Goal: Task Accomplishment & Management: Use online tool/utility

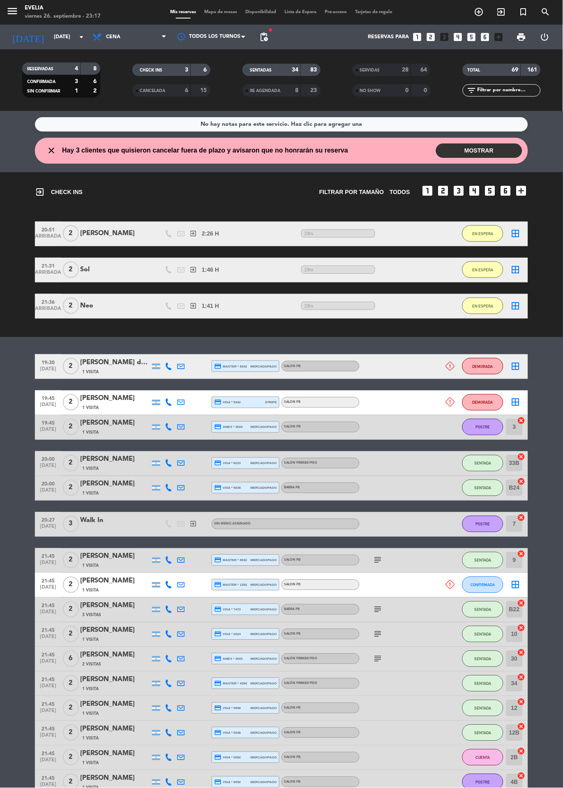
click at [231, 11] on span "Mapa de mesas" at bounding box center [221, 12] width 41 height 5
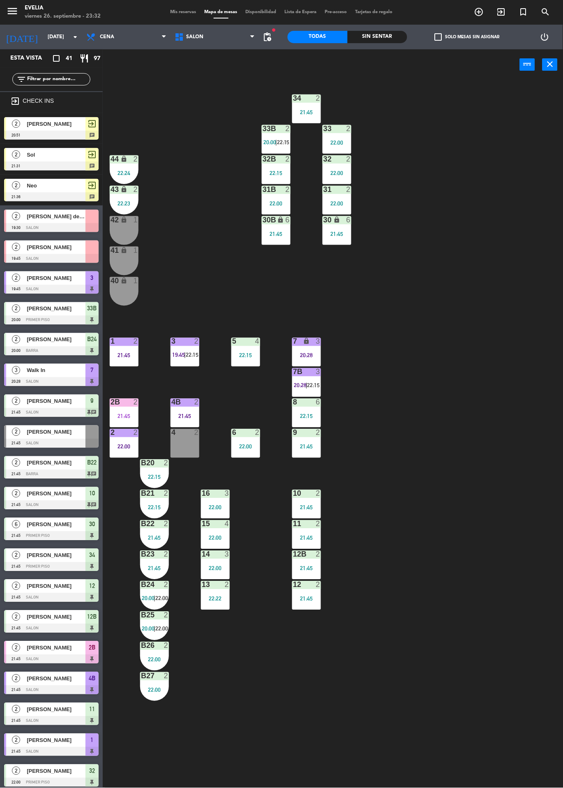
click at [379, 37] on div "Sin sentar" at bounding box center [378, 37] width 60 height 12
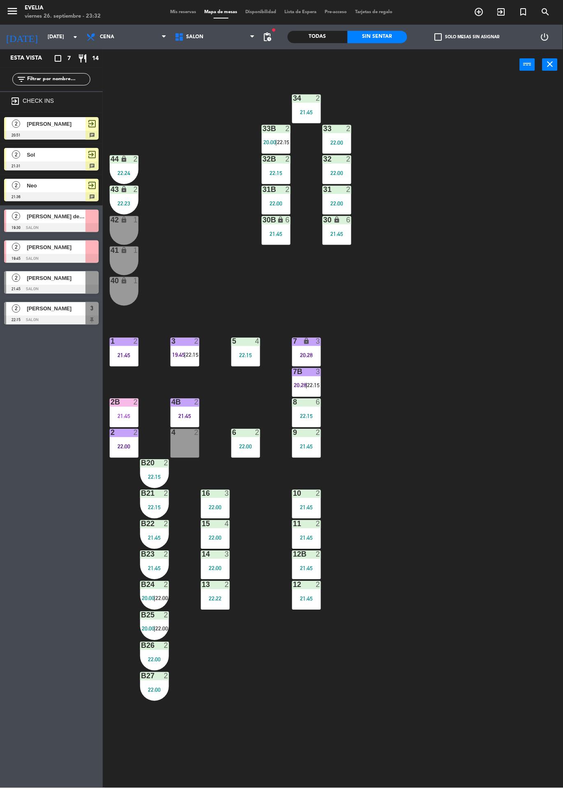
click at [30, 320] on div at bounding box center [51, 320] width 95 height 9
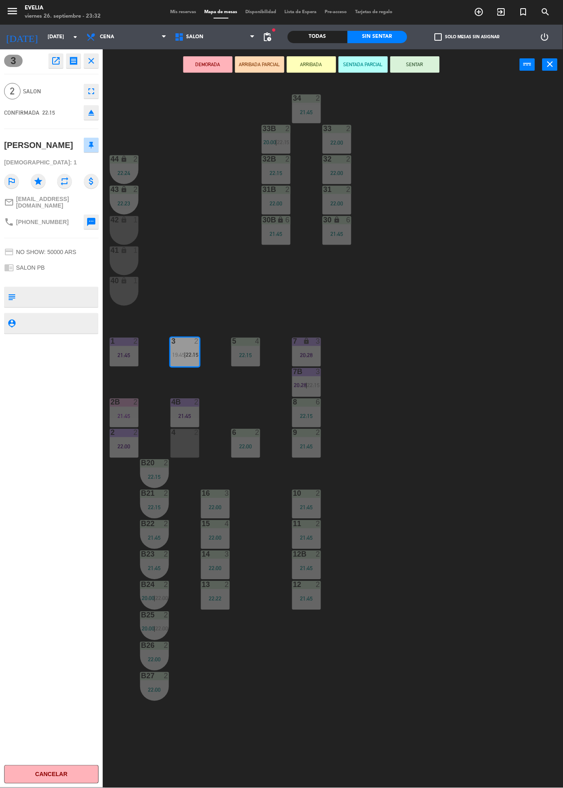
click at [539, 286] on div "34 2 21:45 33B 2 20:00 | 22:15 33 2 22:00 44 lock 2 22:24 32B 2 22:15 32 2 22:0…" at bounding box center [336, 434] width 455 height 708
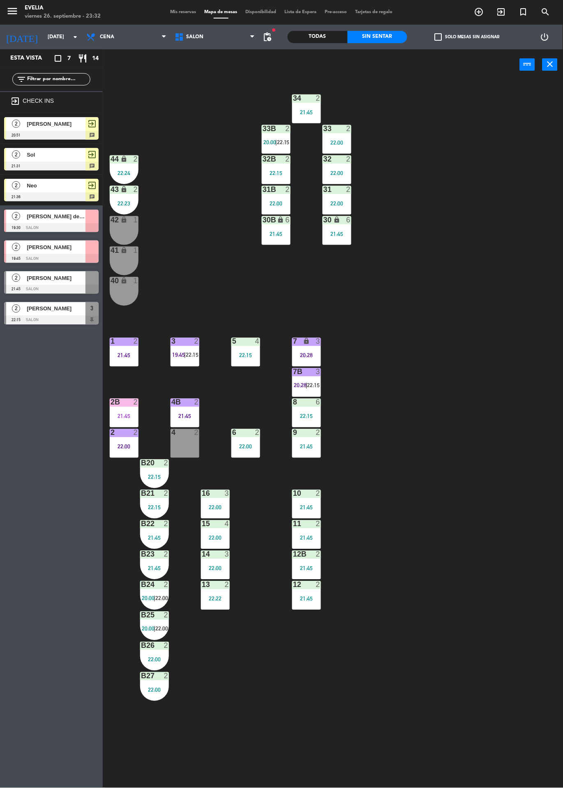
click at [179, 355] on span "19:45" at bounding box center [178, 355] width 13 height 7
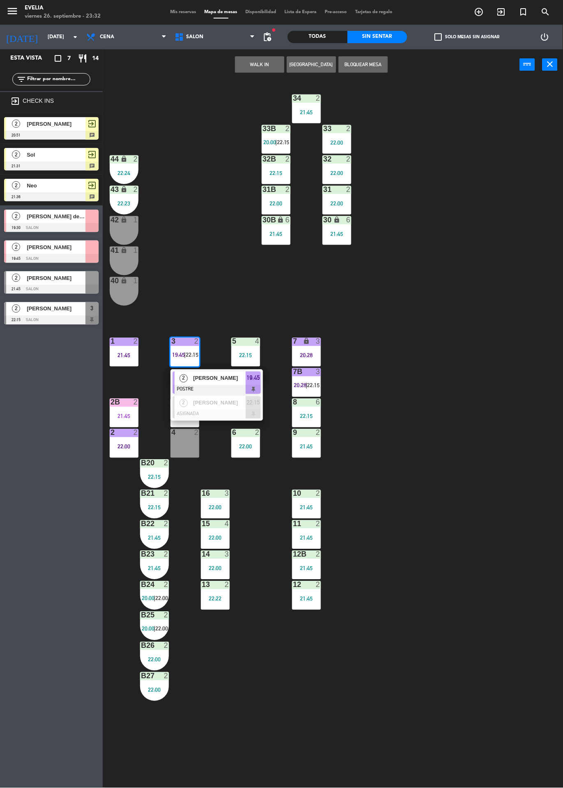
click at [183, 378] on span "2" at bounding box center [184, 379] width 8 height 8
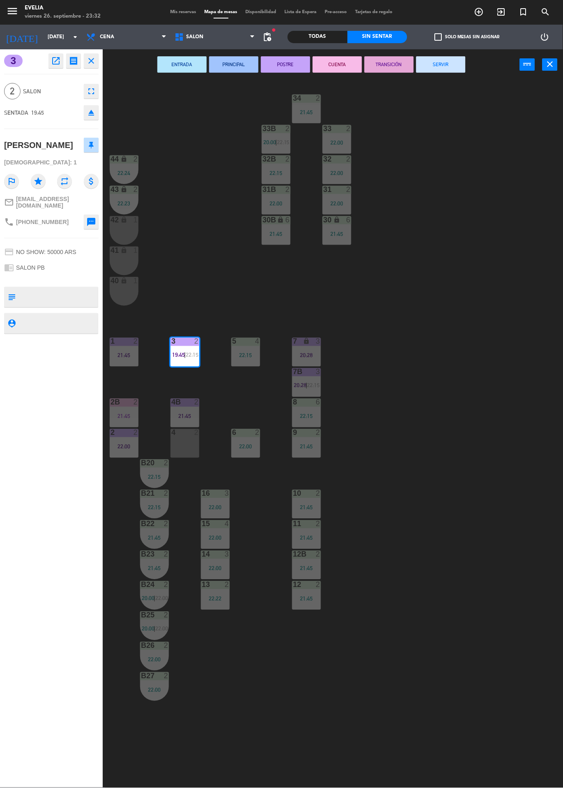
click at [457, 70] on button "SERVIR" at bounding box center [441, 64] width 49 height 16
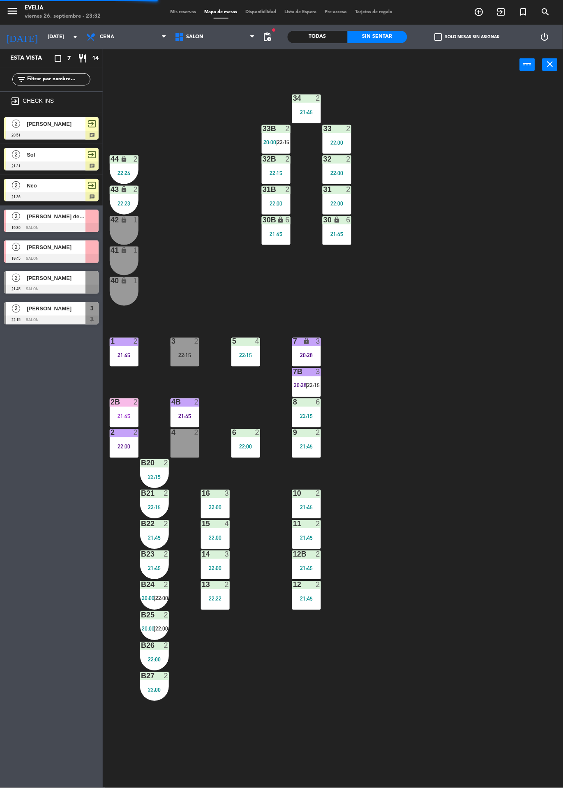
click at [179, 350] on div "3 2 22:15" at bounding box center [185, 352] width 29 height 29
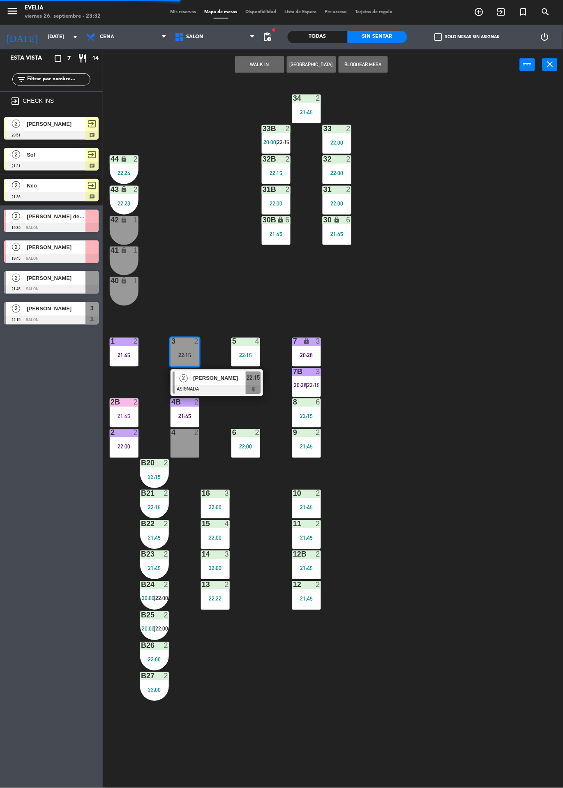
click at [179, 390] on div at bounding box center [217, 389] width 88 height 9
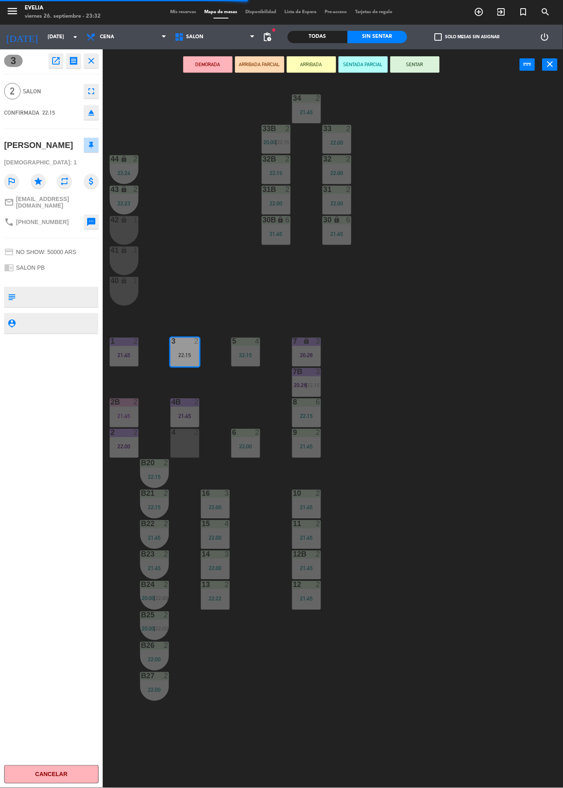
click at [427, 68] on button "SENTAR" at bounding box center [415, 64] width 49 height 16
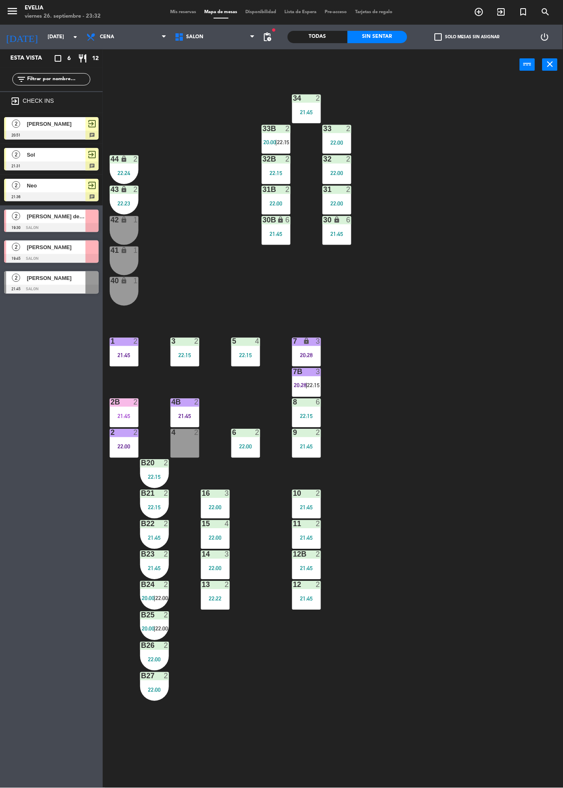
click at [179, 14] on div "Mis reservas Mapa de mesas Disponibilidad Lista de Espera Pre-acceso Tarjetas d…" at bounding box center [282, 12] width 231 height 7
click at [503, 12] on icon "exit_to_app" at bounding box center [502, 12] width 10 height 10
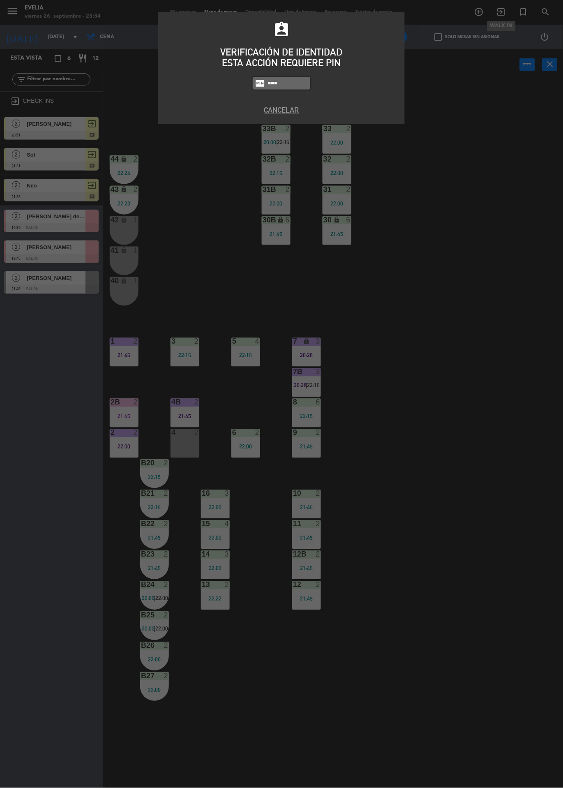
type input "6389"
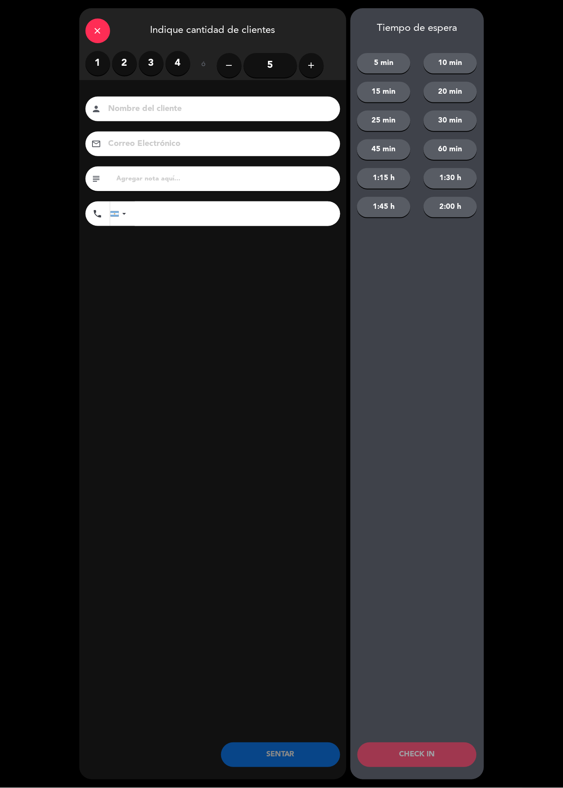
click at [100, 65] on label "1" at bounding box center [98, 63] width 25 height 25
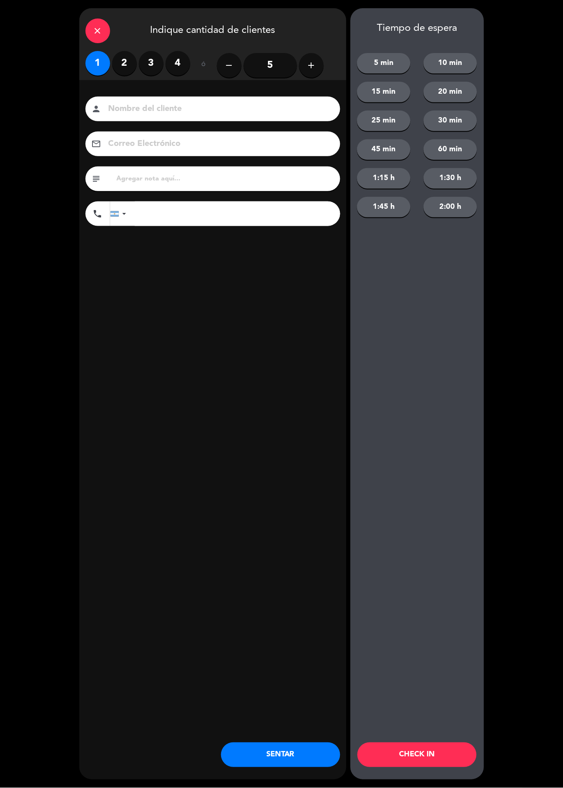
click at [323, 67] on button "add" at bounding box center [311, 65] width 25 height 25
click at [315, 70] on icon "add" at bounding box center [312, 65] width 10 height 10
click at [309, 71] on button "add" at bounding box center [311, 65] width 25 height 25
click at [319, 68] on button "add" at bounding box center [311, 65] width 25 height 25
click at [315, 71] on button "add" at bounding box center [311, 65] width 25 height 25
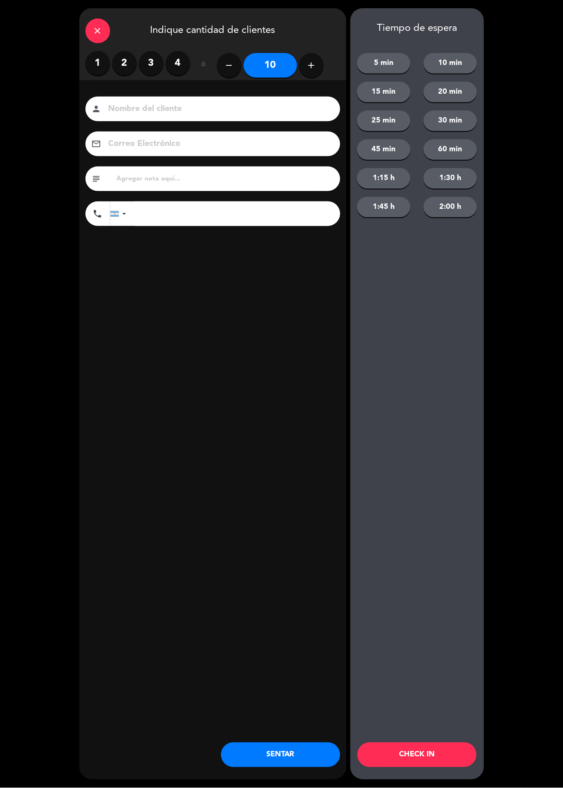
click at [312, 75] on button "add" at bounding box center [311, 65] width 25 height 25
click at [311, 74] on button "add" at bounding box center [311, 65] width 25 height 25
click at [305, 77] on div "remove 12 add" at bounding box center [270, 65] width 107 height 29
click at [308, 65] on icon "add" at bounding box center [312, 65] width 10 height 10
click at [239, 313] on div "close Indique cantidad de clientes 1 2 3 4 ó remove 13 add Nombre del cliente p…" at bounding box center [212, 394] width 267 height 772
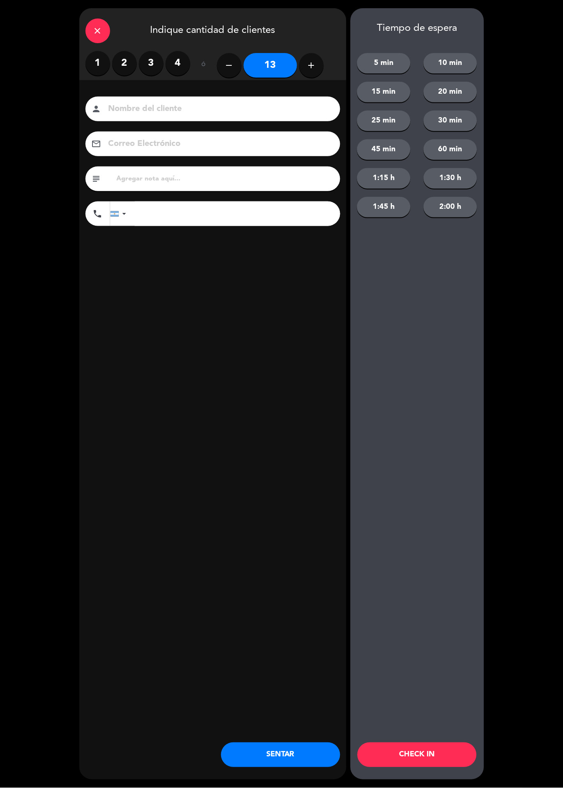
click at [308, 74] on button "add" at bounding box center [311, 65] width 25 height 25
click at [304, 70] on button "add" at bounding box center [311, 65] width 25 height 25
click at [305, 74] on button "add" at bounding box center [311, 65] width 25 height 25
type input "16"
click at [233, 182] on input "text" at bounding box center [225, 179] width 218 height 12
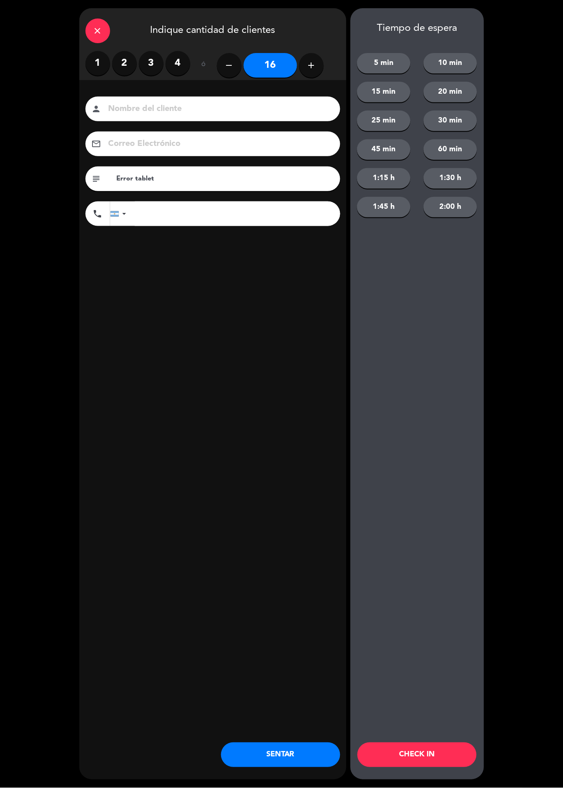
type input "Error tablet"
click at [244, 338] on div "close Indique cantidad de clientes 1 2 3 4 ó remove 16 add Nombre del cliente p…" at bounding box center [212, 394] width 267 height 772
click at [429, 756] on button "CHECK IN" at bounding box center [417, 755] width 119 height 25
